Goal: Check status: Check status

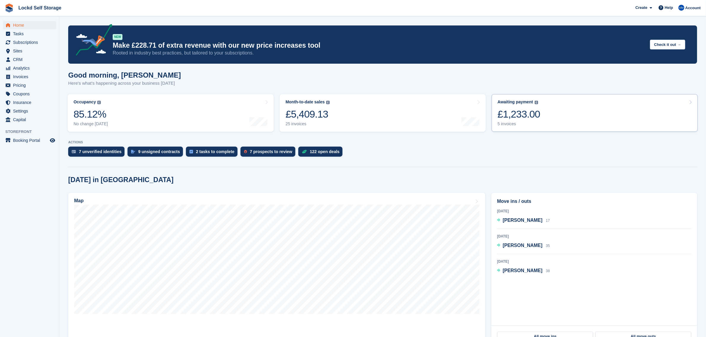
click at [547, 119] on link "Awaiting payment The total outstanding balance on all open invoices. £1,233.00 …" at bounding box center [594, 113] width 206 height 38
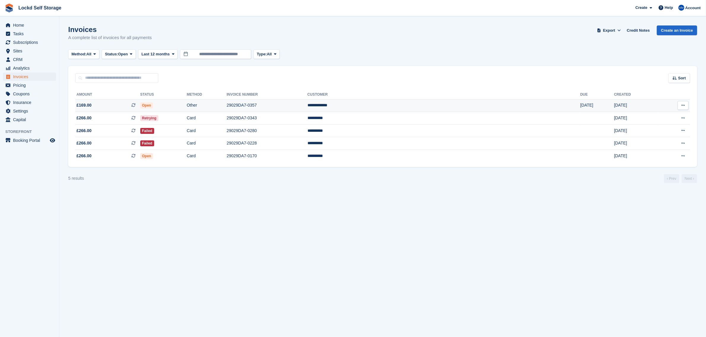
click at [307, 105] on td "29029DA7-0357" at bounding box center [266, 105] width 81 height 13
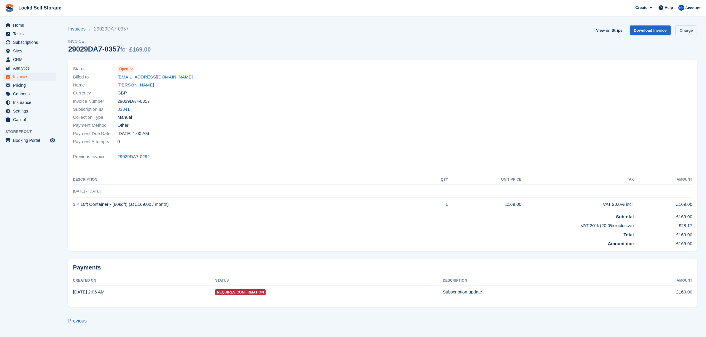
click at [687, 31] on link "Charge" at bounding box center [686, 30] width 22 height 10
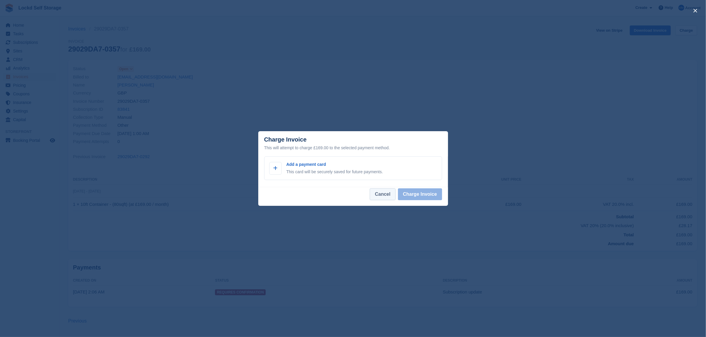
click at [385, 195] on button "Cancel" at bounding box center [382, 194] width 25 height 12
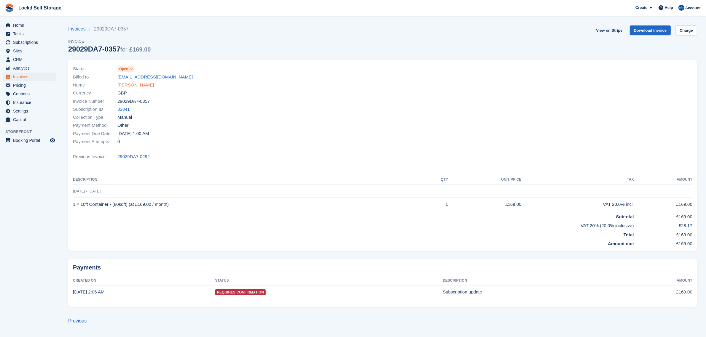
click at [132, 87] on link "[PERSON_NAME]" at bounding box center [135, 85] width 36 height 7
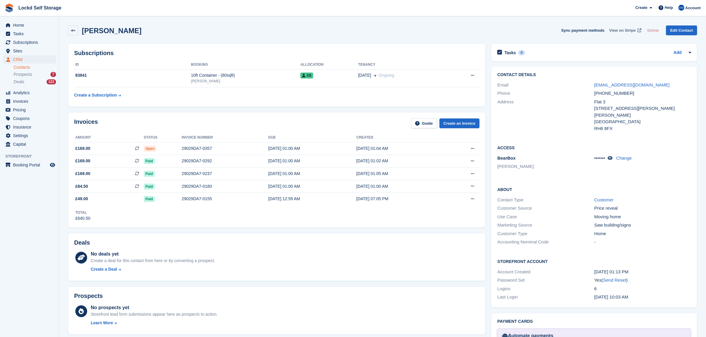
click at [627, 30] on span "View on Stripe" at bounding box center [622, 31] width 26 height 6
click at [19, 23] on span "Home" at bounding box center [31, 25] width 36 height 8
